Goal: Entertainment & Leisure: Consume media (video, audio)

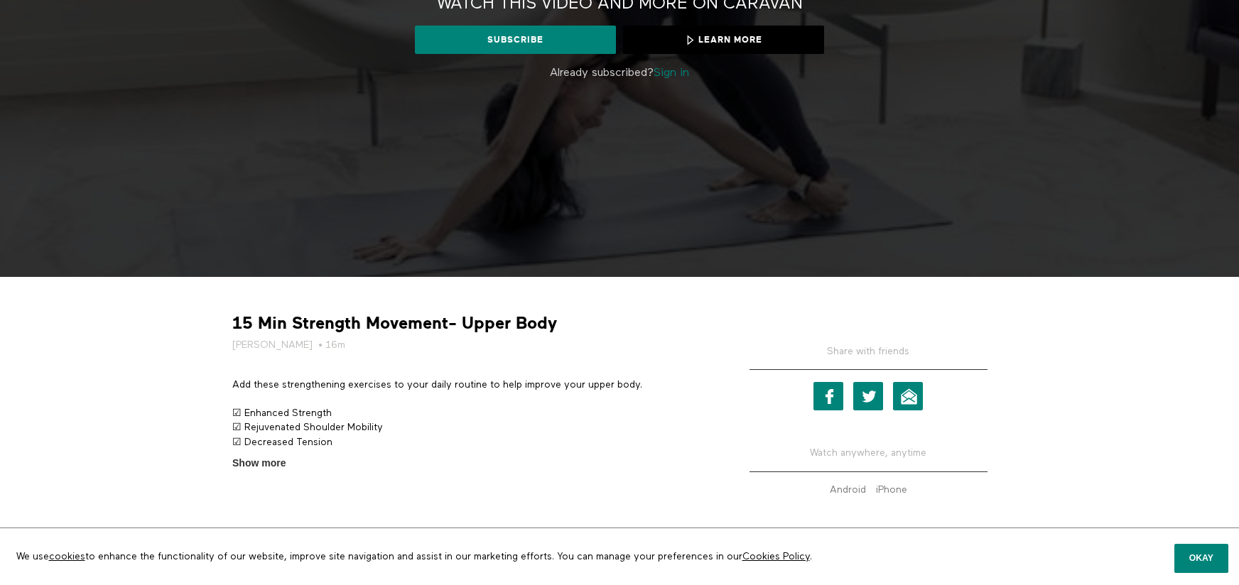
scroll to position [273, 0]
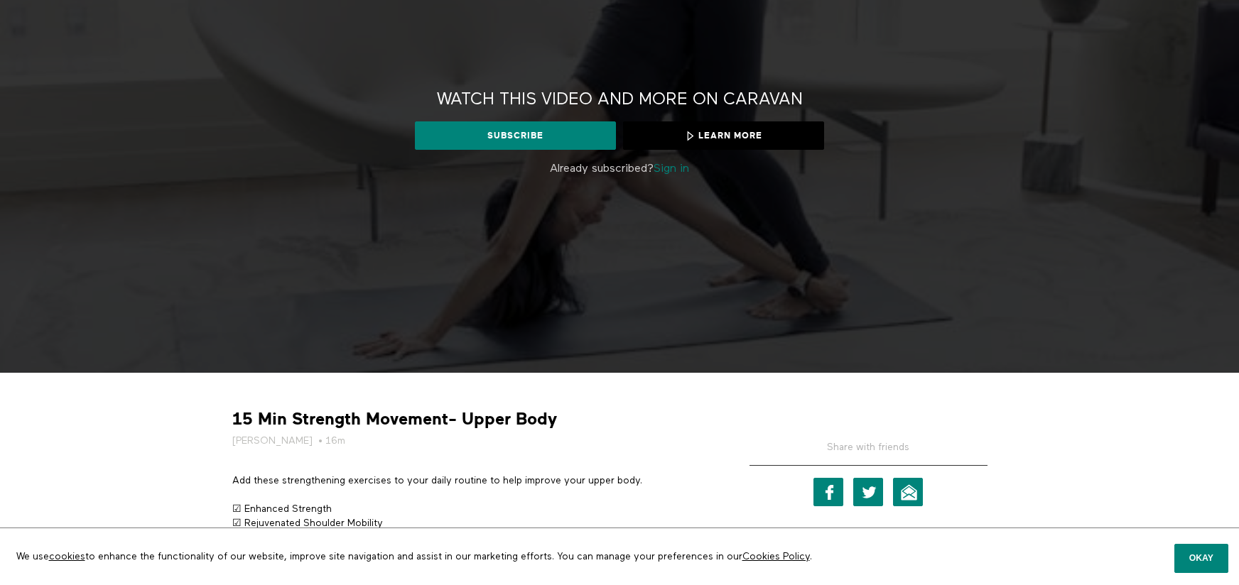
scroll to position [142, 0]
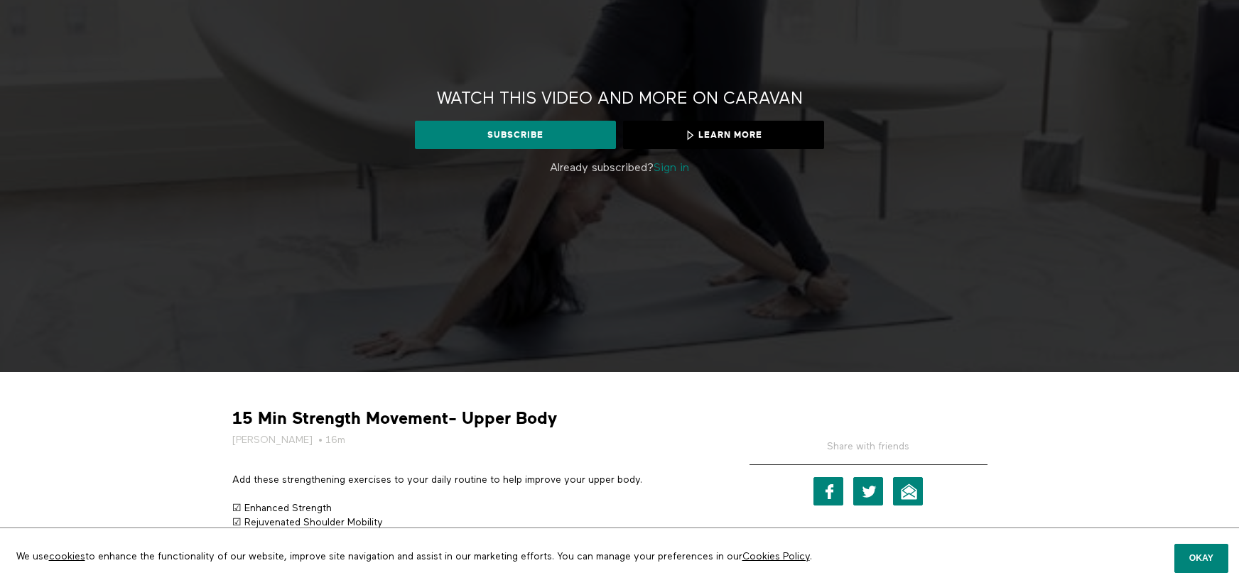
click at [682, 166] on link "Sign in" at bounding box center [671, 168] width 36 height 11
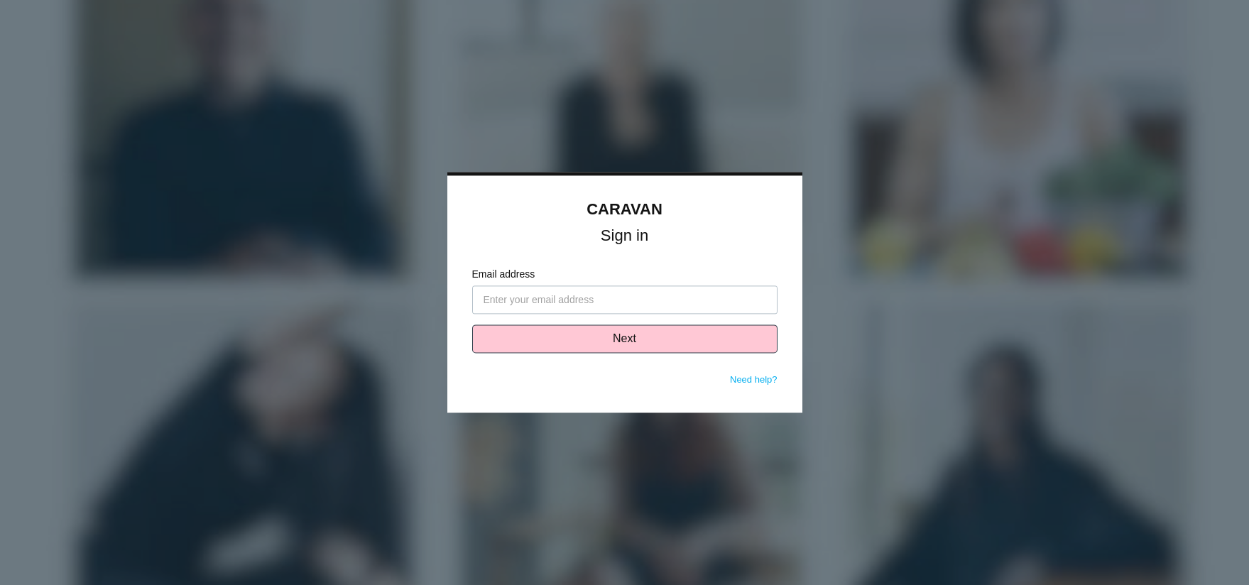
click at [634, 285] on div "Email address" at bounding box center [624, 291] width 305 height 47
click at [611, 295] on input "Email address" at bounding box center [624, 300] width 305 height 28
type input "lewis@solasmind.com"
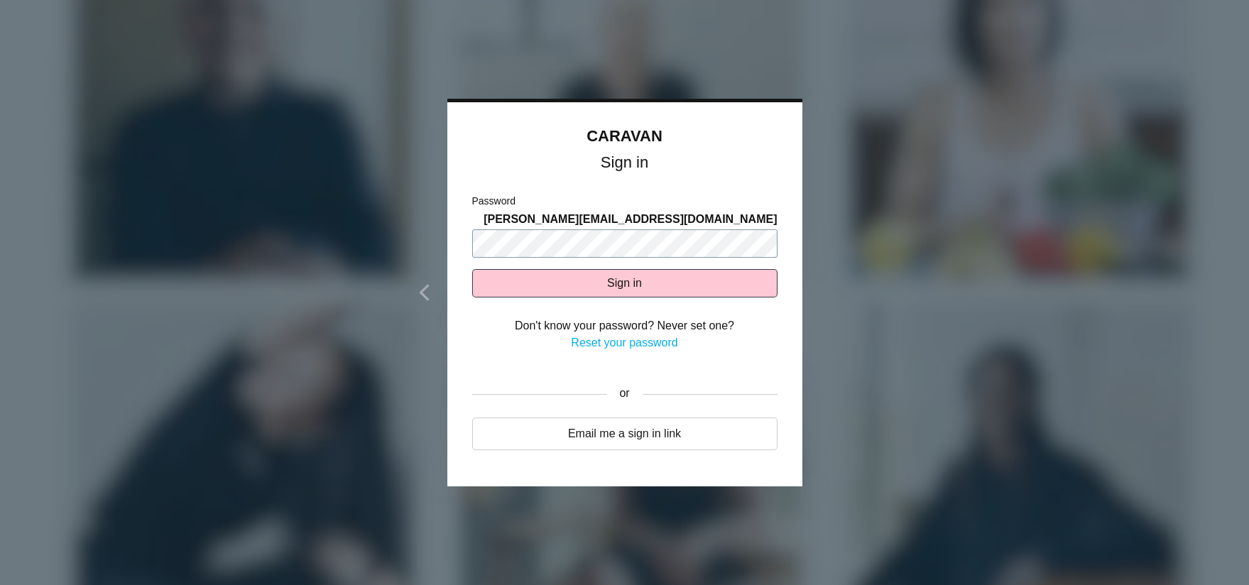
click at [472, 269] on button "Sign in" at bounding box center [624, 283] width 305 height 28
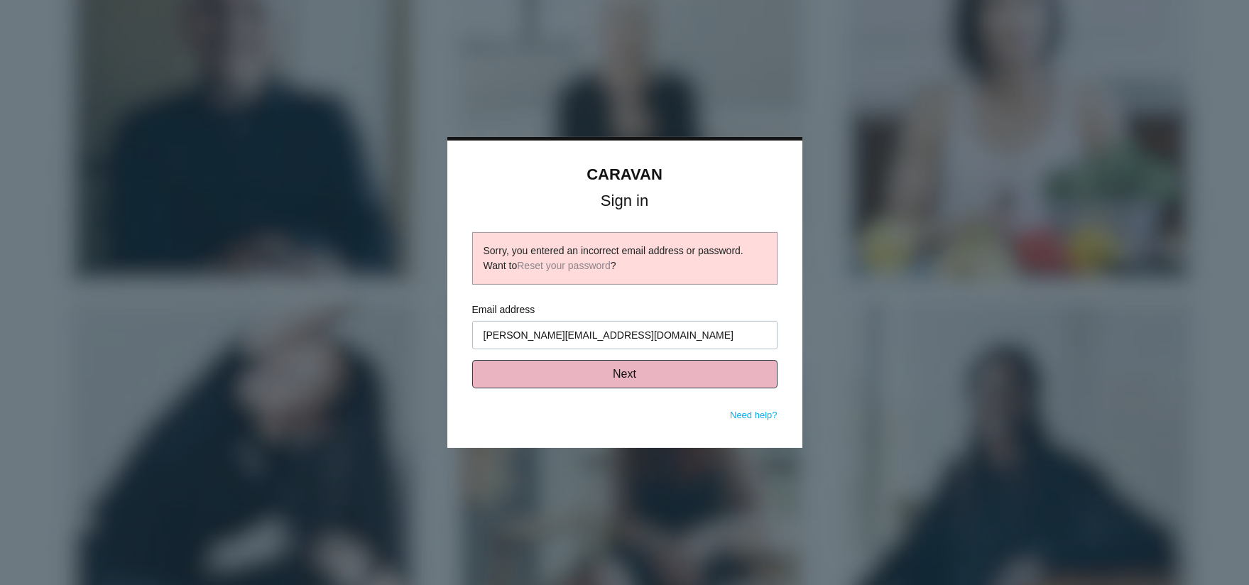
click at [643, 369] on button "Next" at bounding box center [624, 374] width 305 height 28
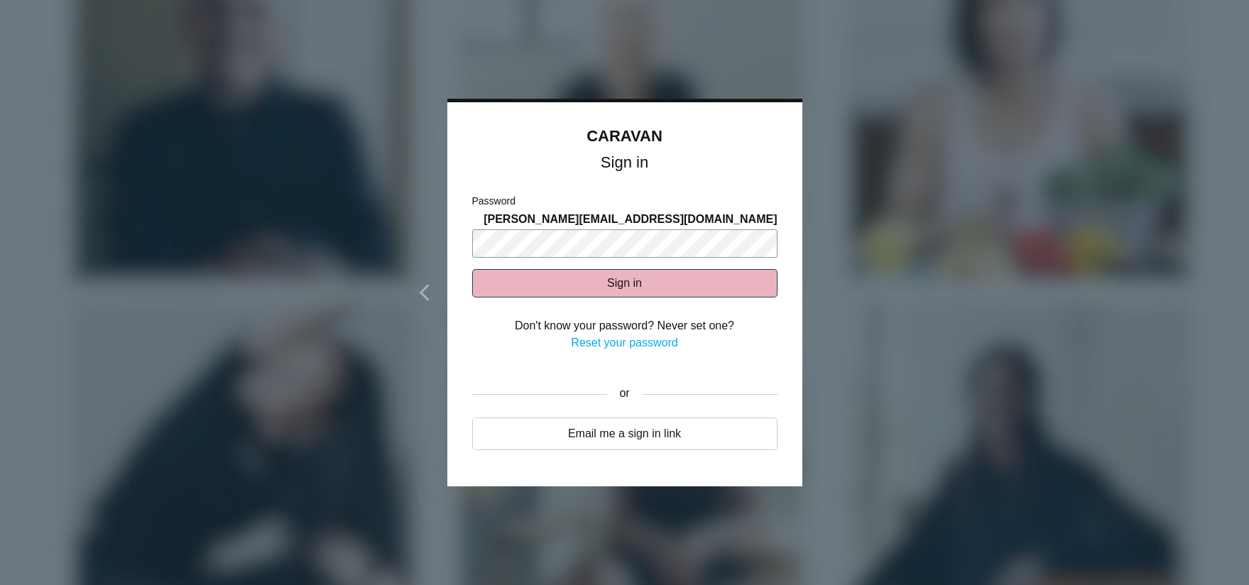
click at [472, 269] on button "Sign in" at bounding box center [624, 283] width 305 height 28
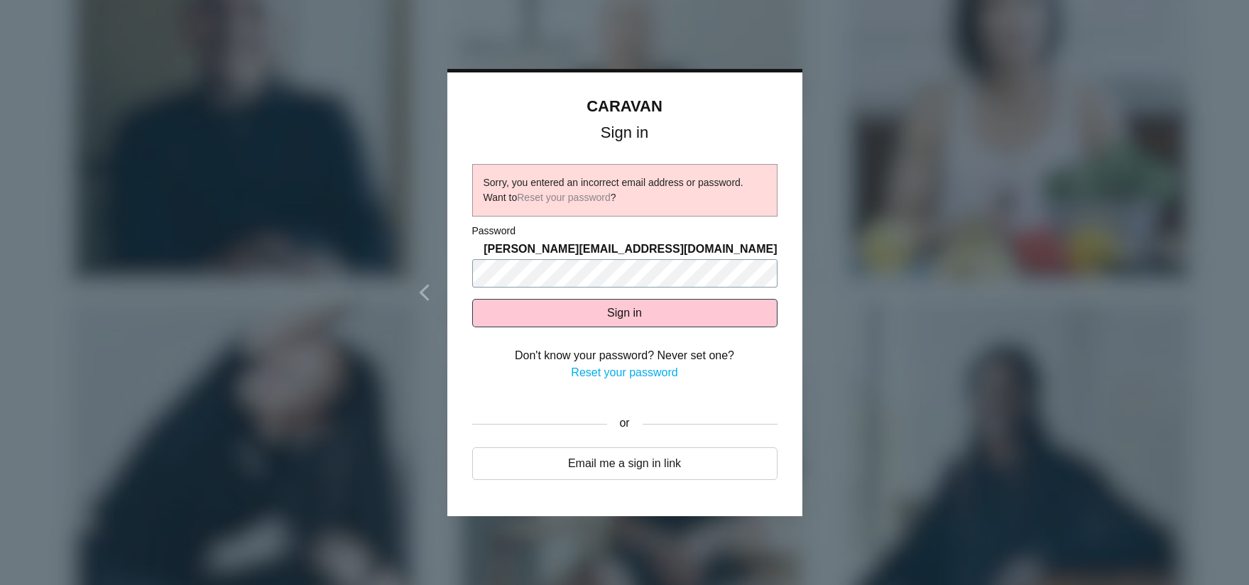
click at [472, 299] on button "Sign in" at bounding box center [624, 313] width 305 height 28
